Goal: Task Accomplishment & Management: Manage account settings

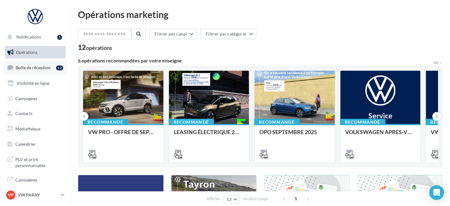
click at [34, 71] on link "Boîte de réception 12" at bounding box center [35, 67] width 63 height 13
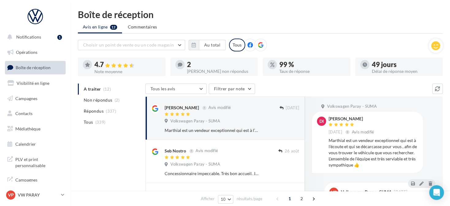
click at [258, 47] on icon at bounding box center [261, 45] width 6 height 6
click at [199, 45] on button "Au total" at bounding box center [212, 45] width 27 height 10
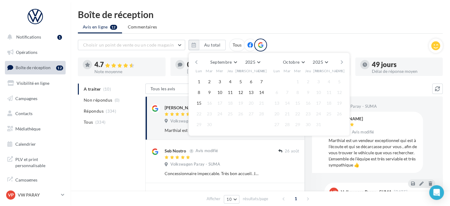
click at [195, 58] on button "button" at bounding box center [196, 62] width 5 height 9
click at [195, 59] on button "button" at bounding box center [196, 62] width 5 height 9
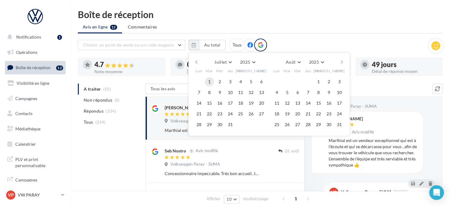
click at [209, 83] on button "1" at bounding box center [209, 81] width 9 height 9
click at [340, 61] on button "button" at bounding box center [342, 62] width 5 height 9
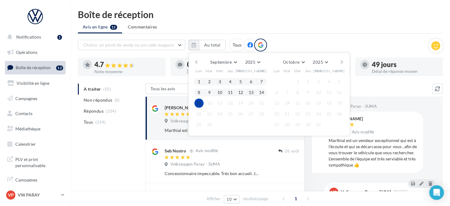
click at [200, 105] on button "15" at bounding box center [199, 103] width 9 height 9
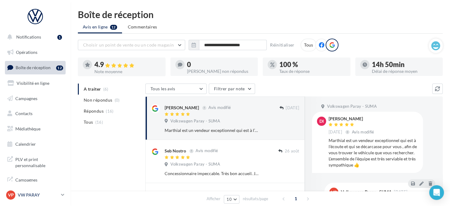
click at [49, 197] on p "VW PARAY" at bounding box center [38, 195] width 41 height 6
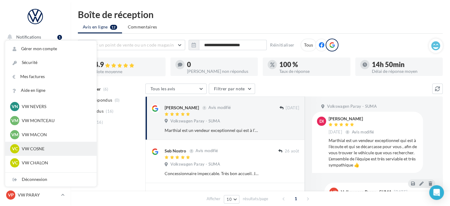
scroll to position [215, 0]
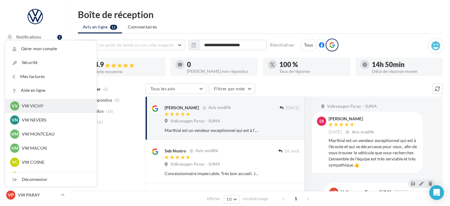
click at [52, 103] on p "VW VICHY" at bounding box center [56, 106] width 68 height 6
